Goal: Information Seeking & Learning: Find specific fact

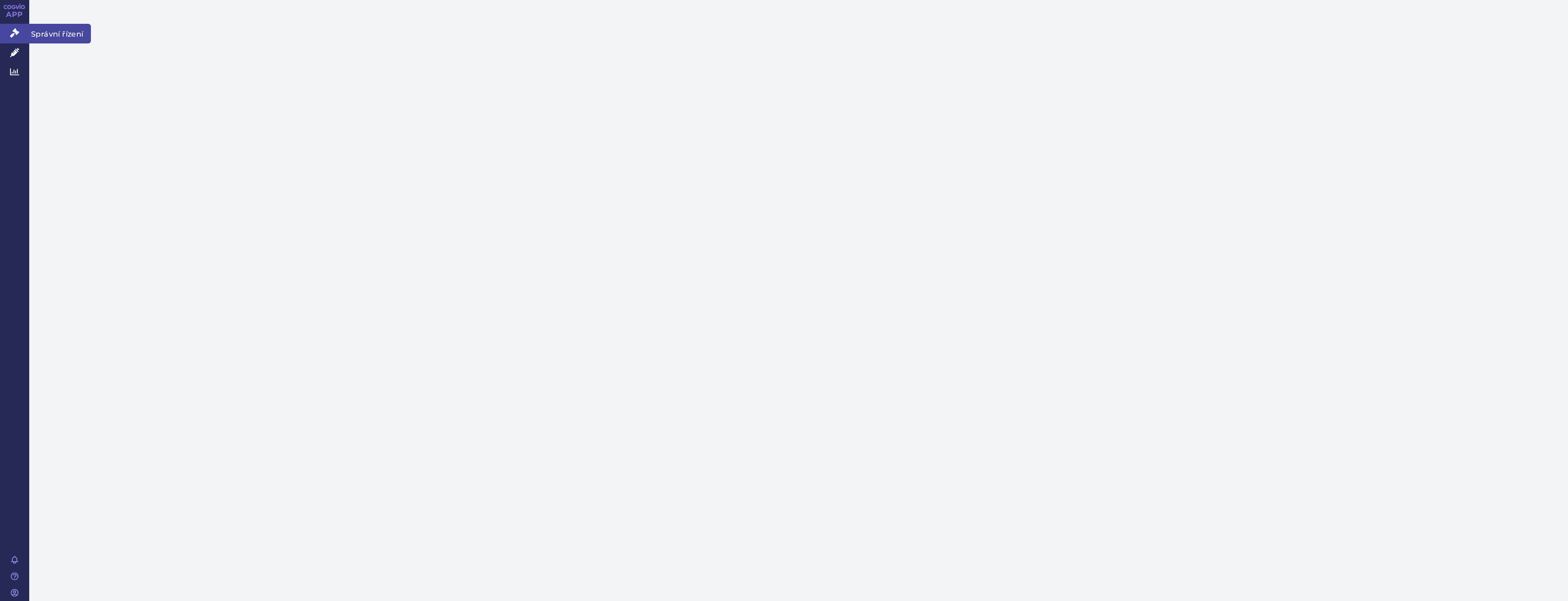
click at [21, 34] on link "Správní řízení" at bounding box center [14, 33] width 29 height 19
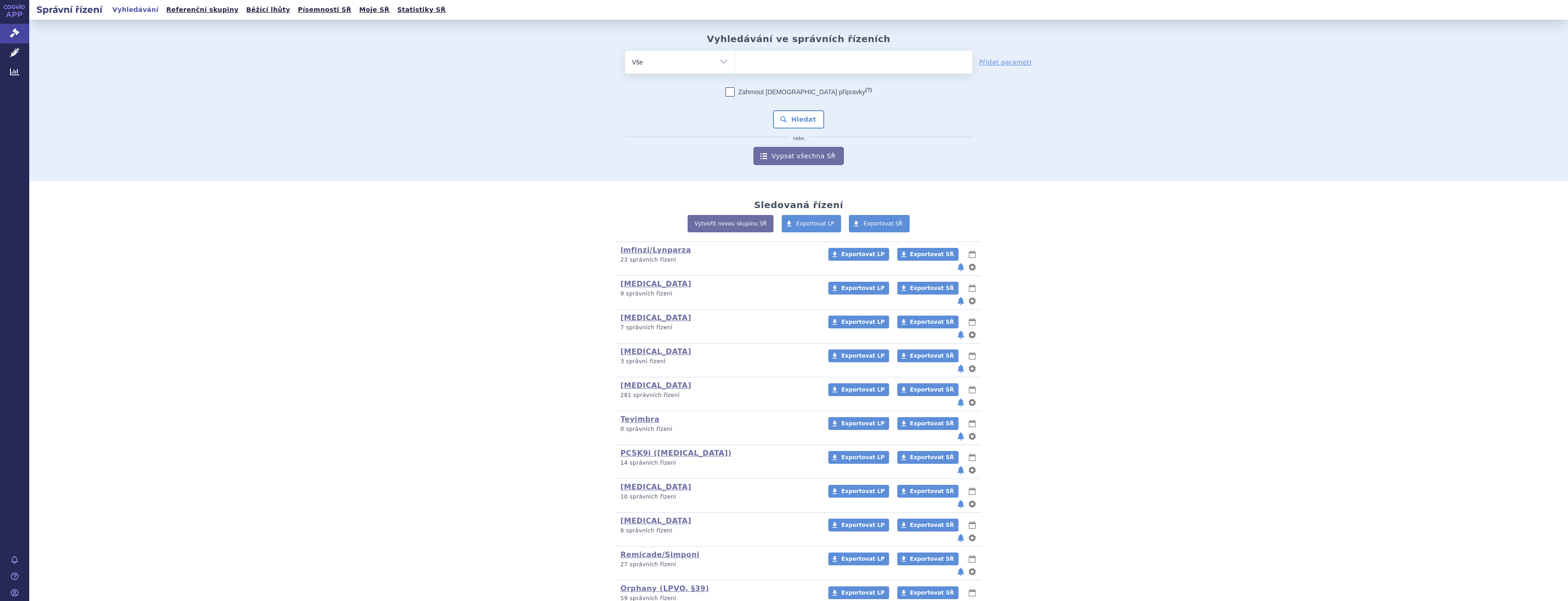
click at [805, 66] on ul at bounding box center [854, 60] width 237 height 19
click at [735, 66] on select at bounding box center [735, 62] width 1 height 23
type input "key"
type input "keyt"
type input "keytrud"
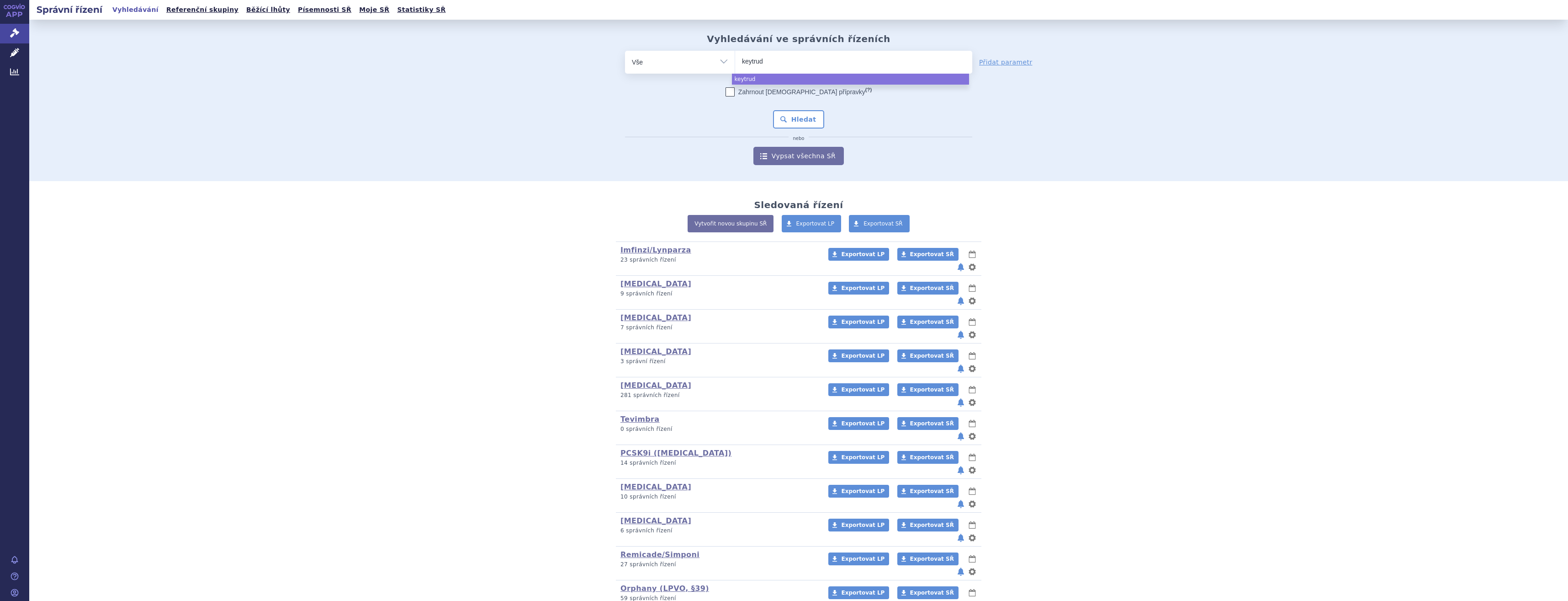
type input "[MEDICAL_DATA]"
select select "[MEDICAL_DATA]"
click at [799, 109] on div "Zahrnout [DEMOGRAPHIC_DATA] přípravky (?) Hledat nebo Vypsat všechna SŘ" at bounding box center [798, 126] width 348 height 77
click at [806, 131] on div "Zahrnout [DEMOGRAPHIC_DATA] přípravky (?) Hledat nebo Vypsat všechna SŘ" at bounding box center [798, 126] width 348 height 77
click at [814, 115] on button "Hledat" at bounding box center [799, 120] width 52 height 19
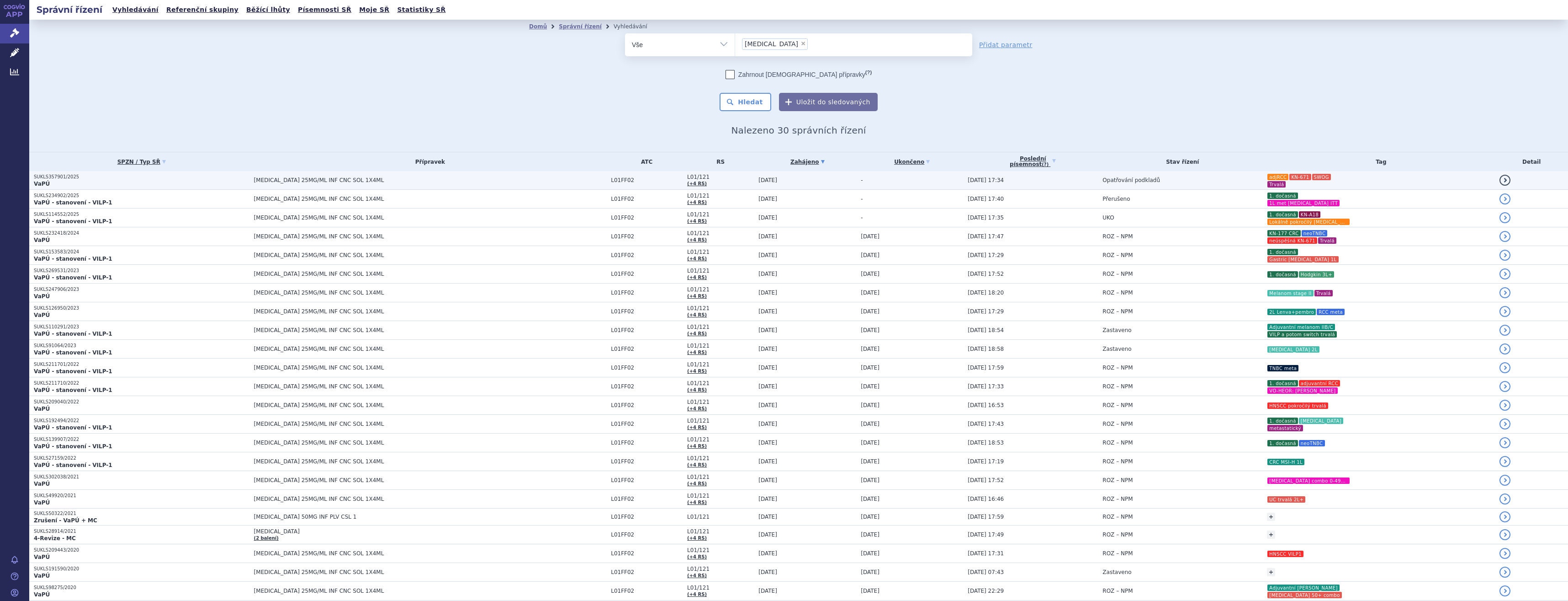
click at [509, 179] on span "KEYTRUDA 25MG/ML INF CNC SOL 1X4ML" at bounding box center [431, 180] width 353 height 6
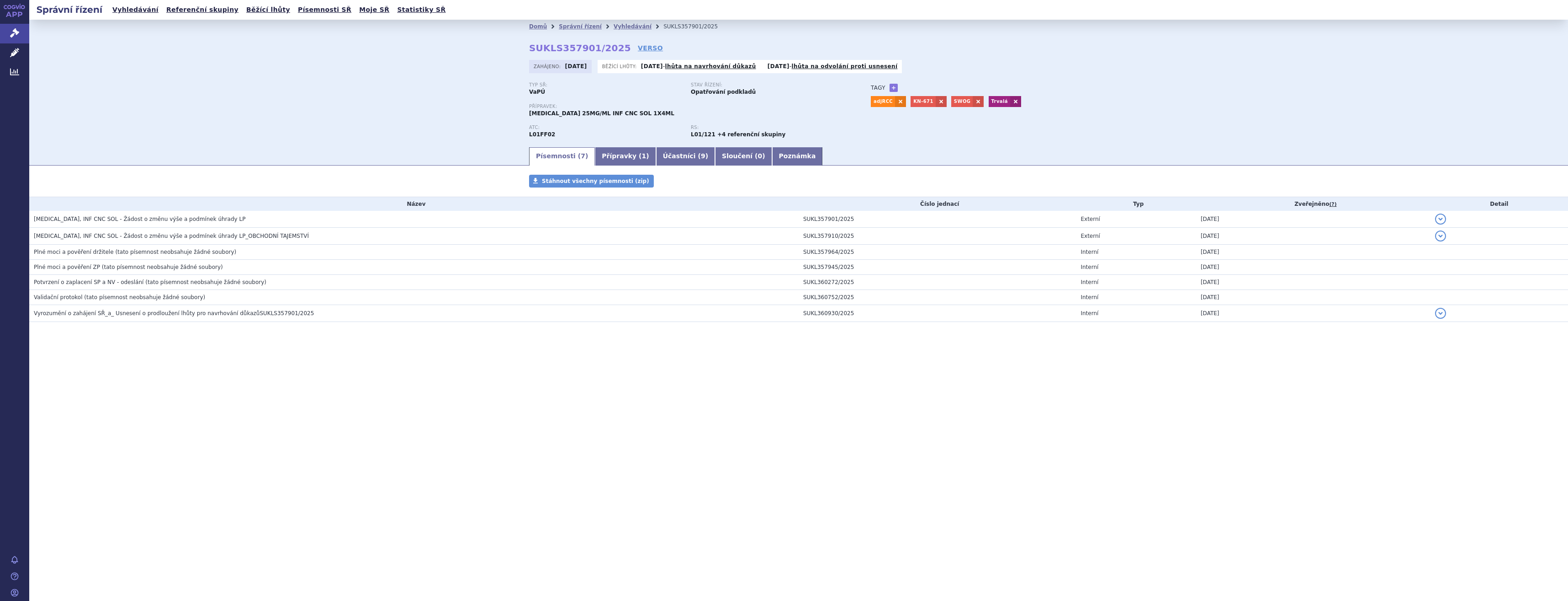
click at [381, 202] on th "Název" at bounding box center [414, 204] width 770 height 14
click at [368, 222] on h3 "KEYTRUDA, INF CNC SOL - Žádost o změnu výše a podmínek úhrady LP" at bounding box center [416, 219] width 765 height 9
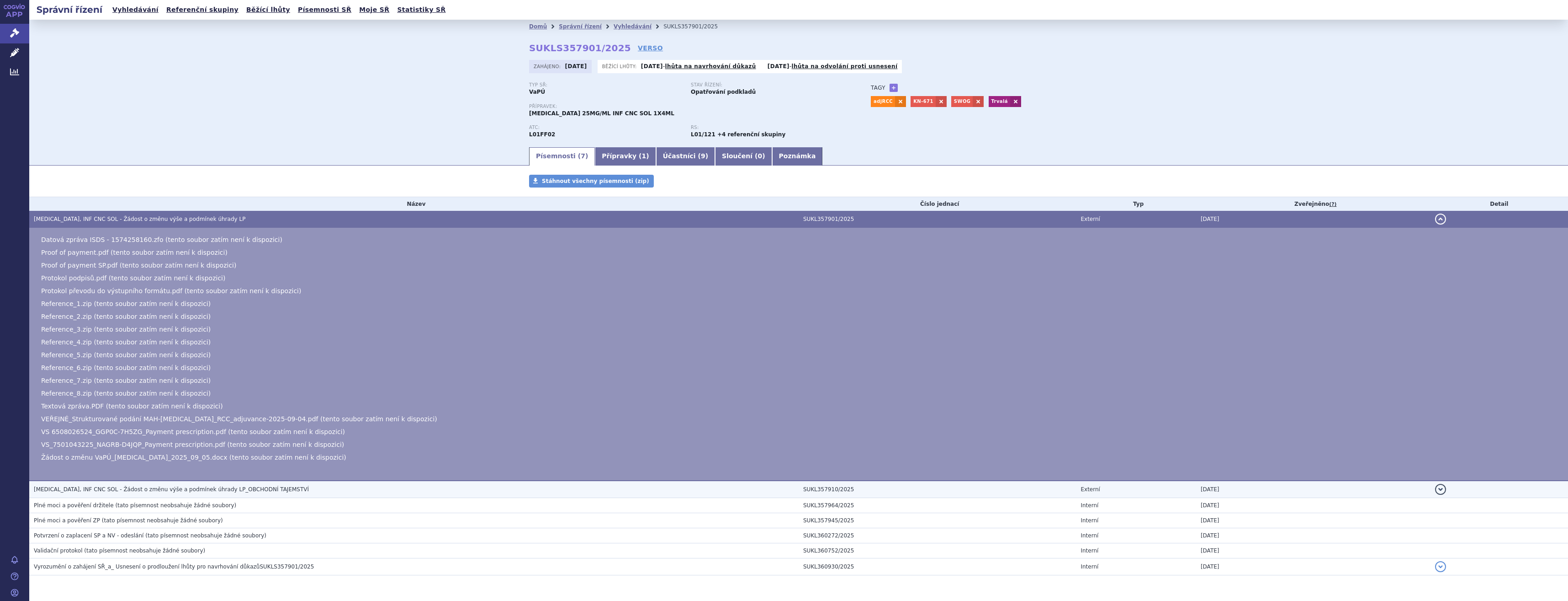
click at [250, 487] on span "KEYTRUDA, INF CNC SOL - Žádost o změnu výše a podmínek úhrady LP_OBCHODNÍ TAJEM…" at bounding box center [171, 489] width 275 height 6
